Goal: Information Seeking & Learning: Learn about a topic

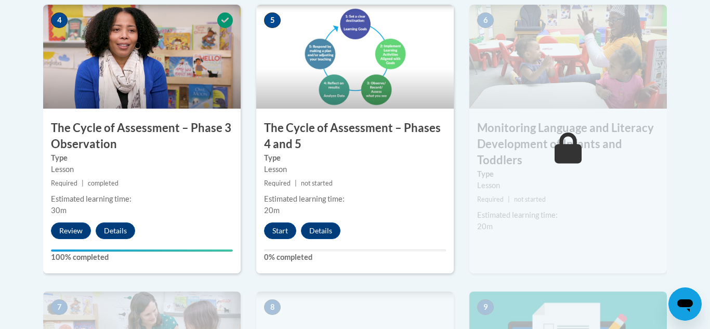
scroll to position [673, 0]
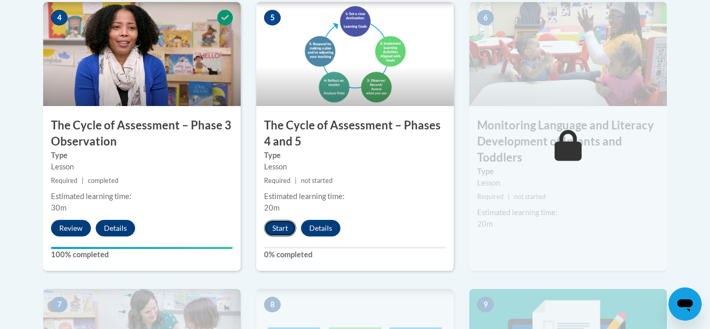
click at [284, 226] on button "Start" at bounding box center [280, 228] width 32 height 17
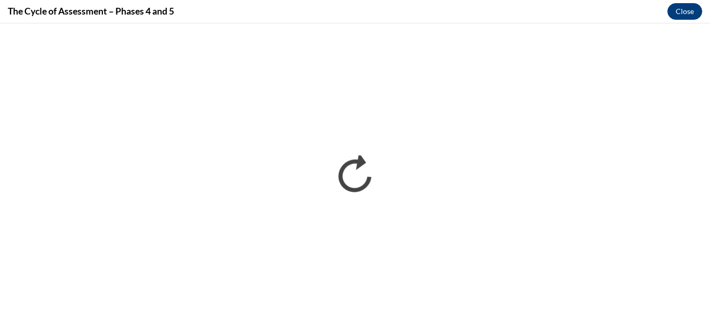
scroll to position [0, 0]
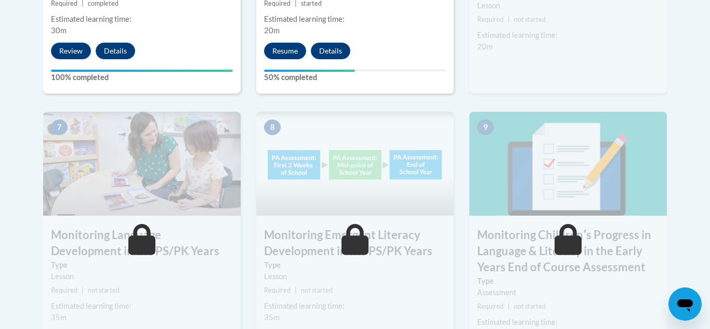
scroll to position [852, 0]
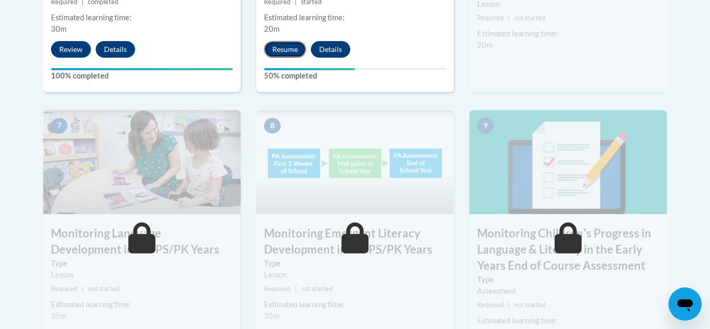
click at [289, 51] on button "Resume" at bounding box center [285, 49] width 42 height 17
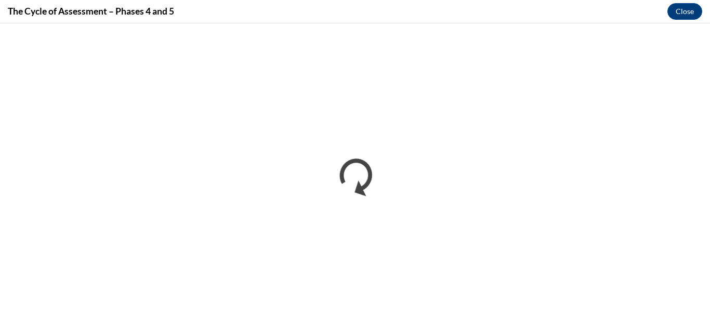
scroll to position [0, 0]
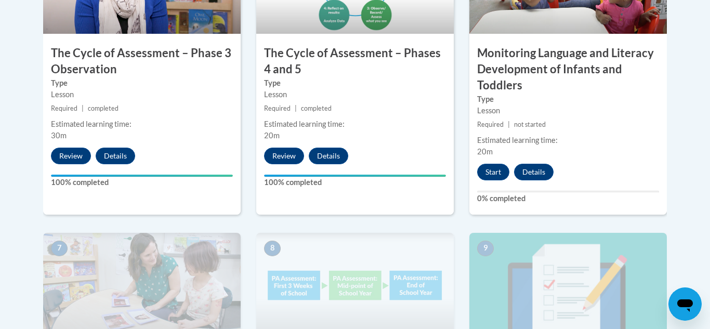
scroll to position [748, 0]
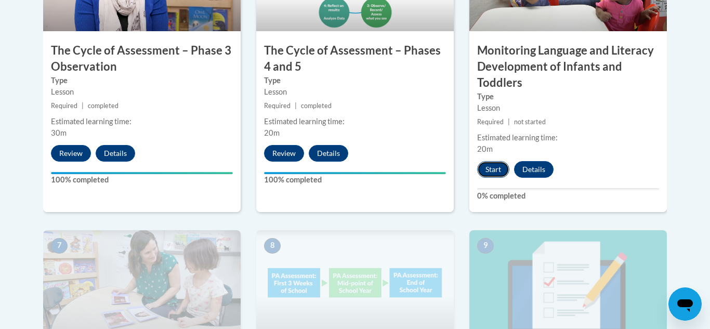
click at [499, 175] on button "Start" at bounding box center [493, 169] width 32 height 17
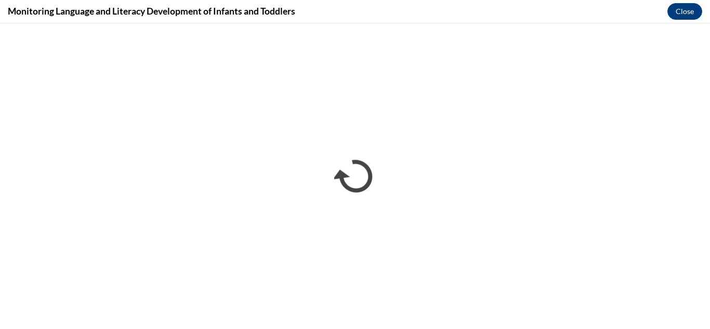
scroll to position [0, 0]
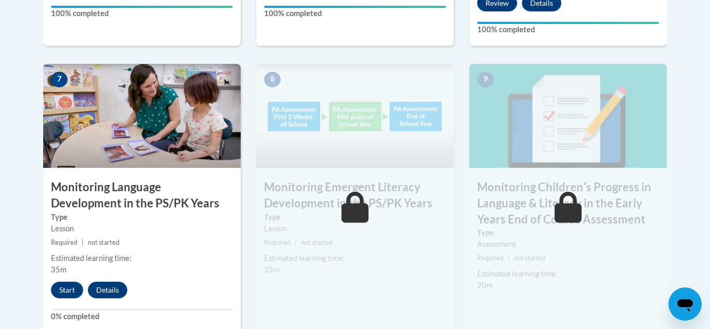
scroll to position [935, 0]
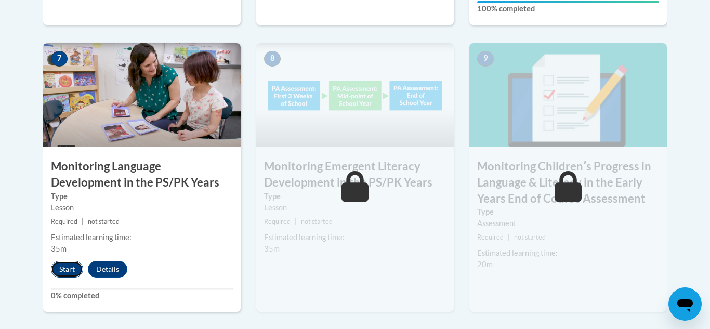
click at [66, 268] on button "Start" at bounding box center [67, 269] width 32 height 17
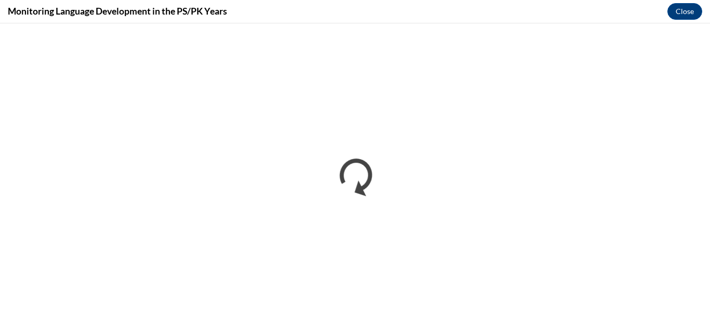
scroll to position [0, 0]
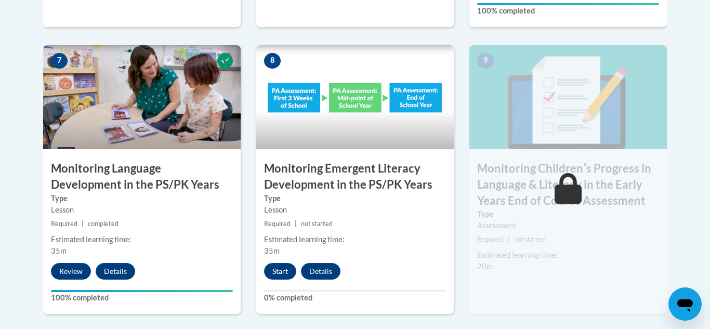
scroll to position [935, 0]
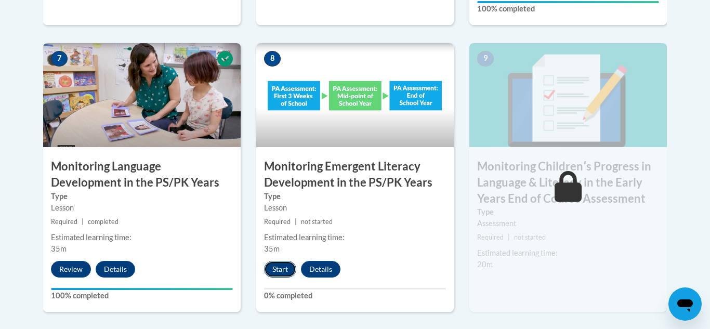
click at [277, 268] on button "Start" at bounding box center [280, 269] width 32 height 17
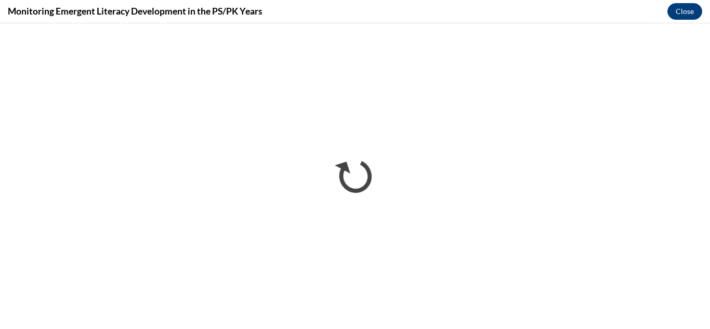
scroll to position [0, 0]
